Goal: Information Seeking & Learning: Understand process/instructions

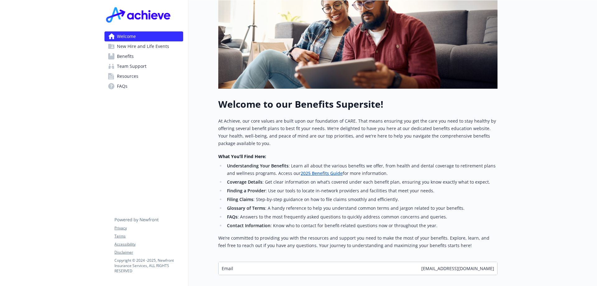
scroll to position [163, 0]
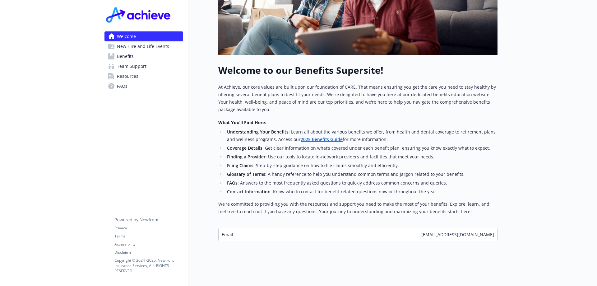
click at [130, 47] on span "New Hire and Life Events" at bounding box center [143, 46] width 52 height 10
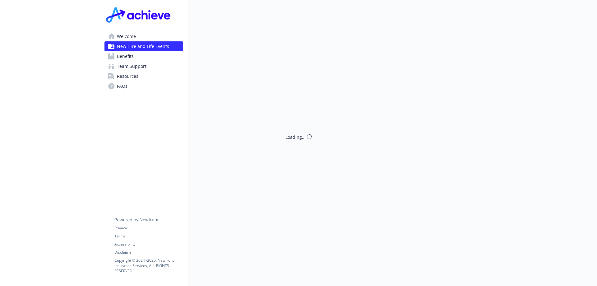
scroll to position [163, 0]
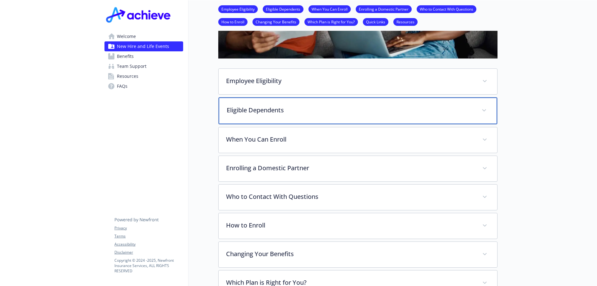
click at [485, 109] on icon at bounding box center [484, 110] width 4 height 2
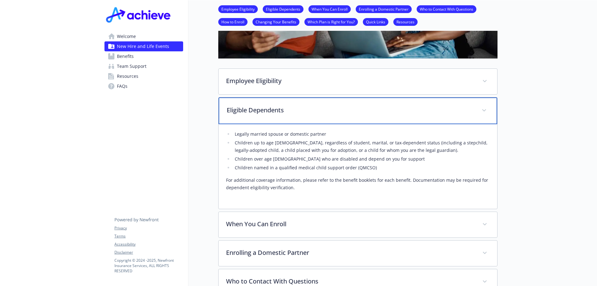
scroll to position [256, 0]
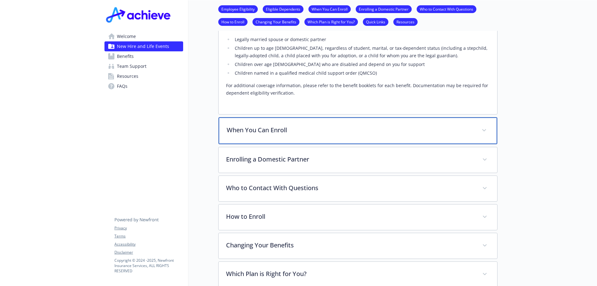
click at [484, 132] on span at bounding box center [484, 130] width 10 height 10
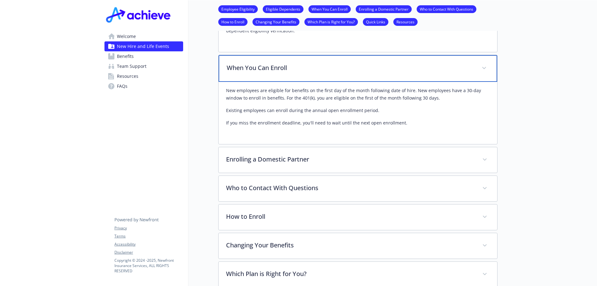
scroll to position [350, 0]
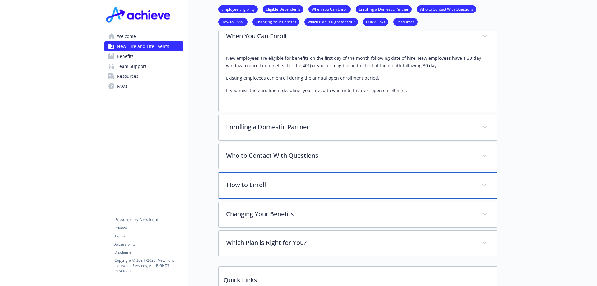
click at [484, 188] on span at bounding box center [484, 185] width 10 height 10
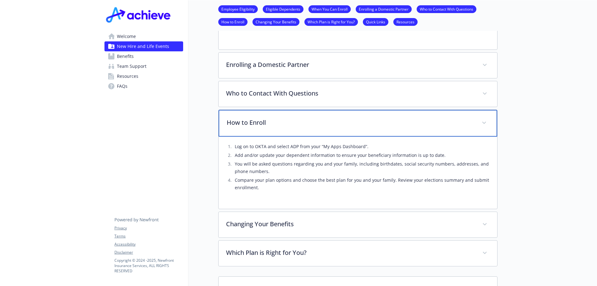
scroll to position [443, 0]
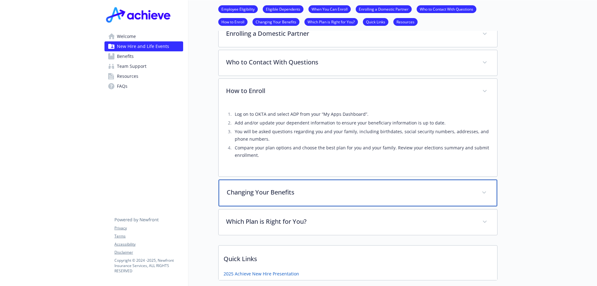
click at [486, 196] on span at bounding box center [484, 193] width 10 height 10
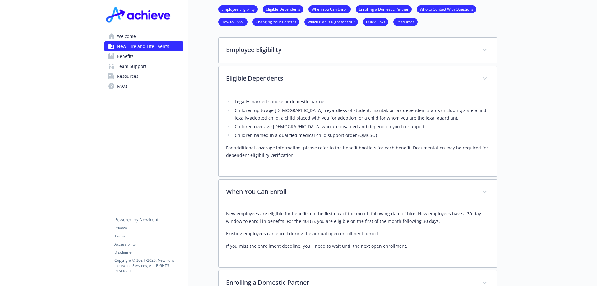
scroll to position [318, 0]
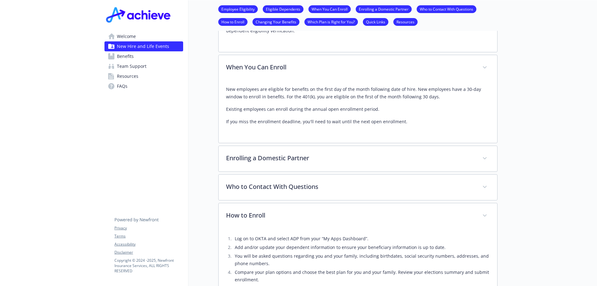
click at [450, 11] on link "Who to Contact With Questions" at bounding box center [447, 9] width 60 height 6
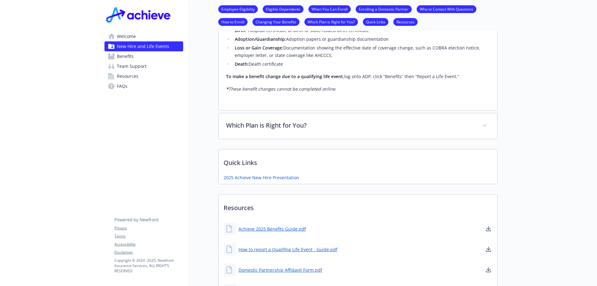
scroll to position [835, 5]
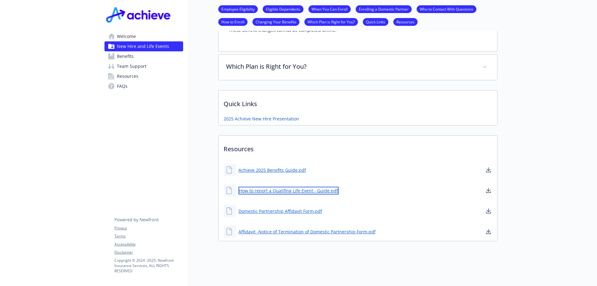
click at [281, 188] on link "How to report a Qualifing Life Event - Guide.pdf" at bounding box center [289, 191] width 100 height 8
